Goal: Information Seeking & Learning: Learn about a topic

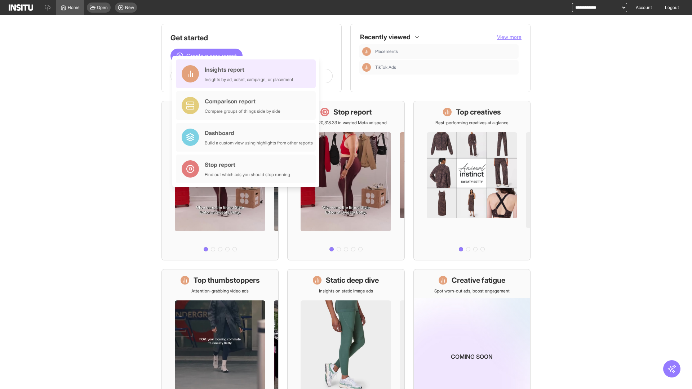
click at [248, 74] on div "Insights report Insights by ad, adset, campaign, or placement" at bounding box center [249, 73] width 89 height 17
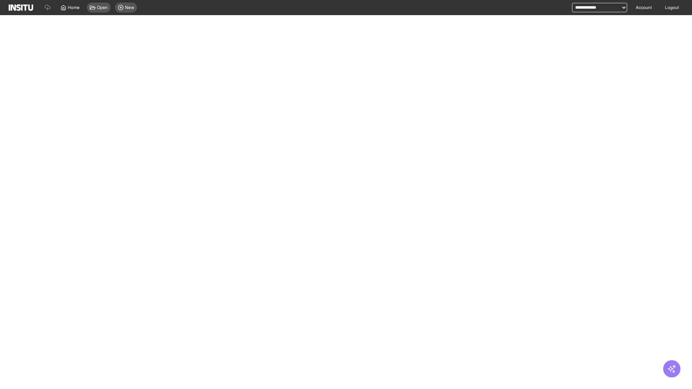
select select "**"
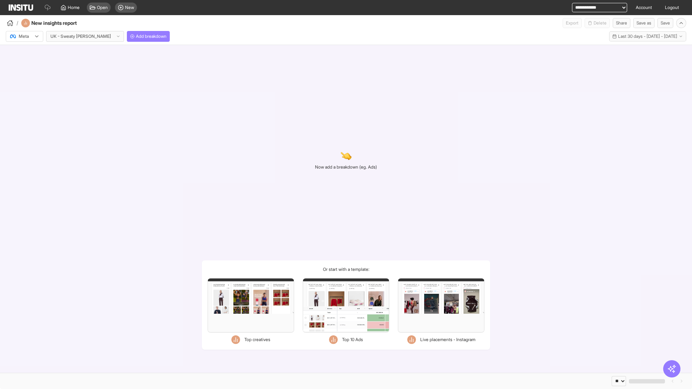
click at [25, 36] on div at bounding box center [19, 36] width 20 height 7
click at [24, 52] on span "Meta" at bounding box center [24, 52] width 10 height 6
click at [136, 36] on span "Add breakdown" at bounding box center [151, 37] width 31 height 6
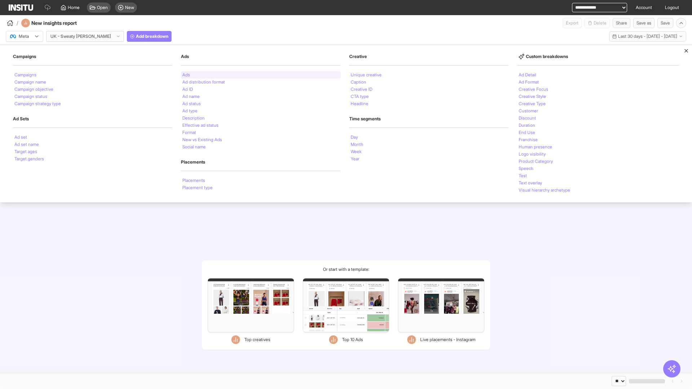
click at [185, 75] on li "Ads" at bounding box center [186, 75] width 8 height 4
